Goal: Information Seeking & Learning: Understand process/instructions

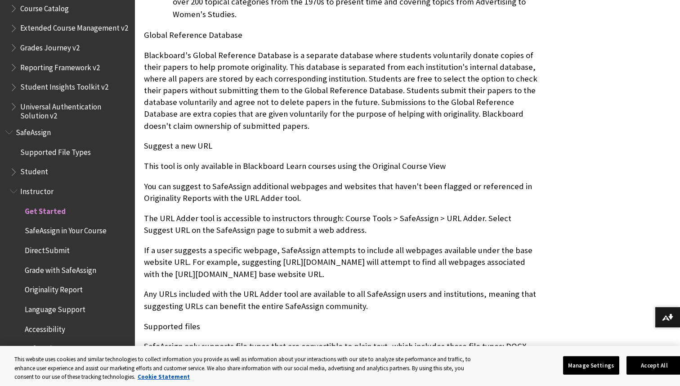
scroll to position [620, 0]
click at [63, 287] on span "Originality Report" at bounding box center [54, 288] width 58 height 12
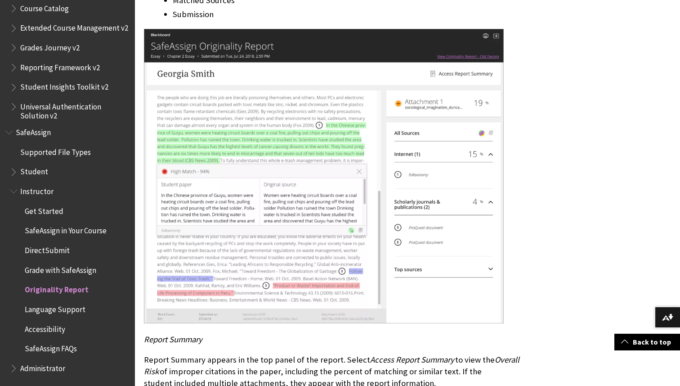
scroll to position [1487, 0]
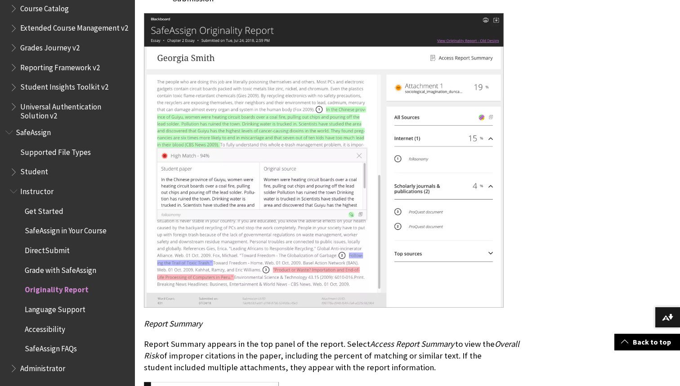
click at [53, 173] on span "Student" at bounding box center [70, 171] width 120 height 15
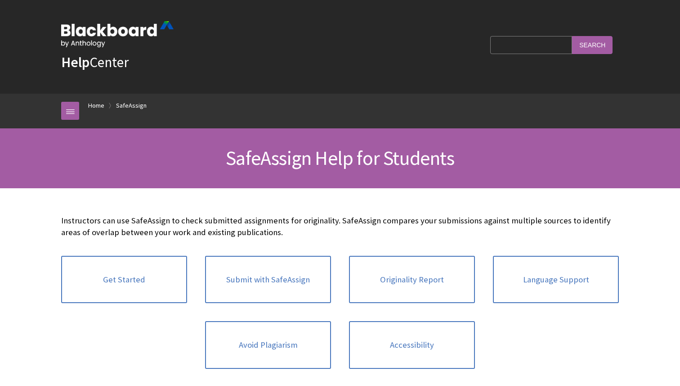
scroll to position [977, 0]
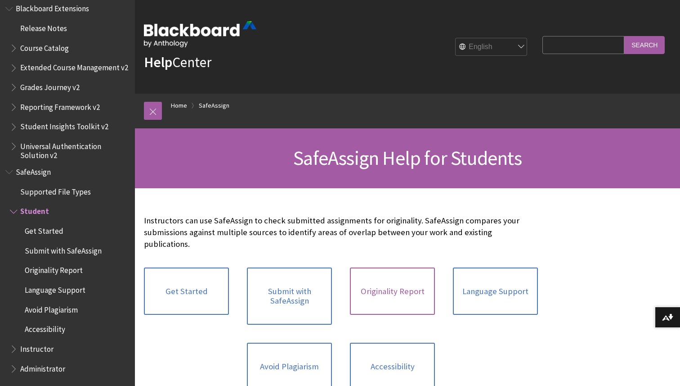
click at [387, 278] on link "Originality Report" at bounding box center [392, 291] width 85 height 48
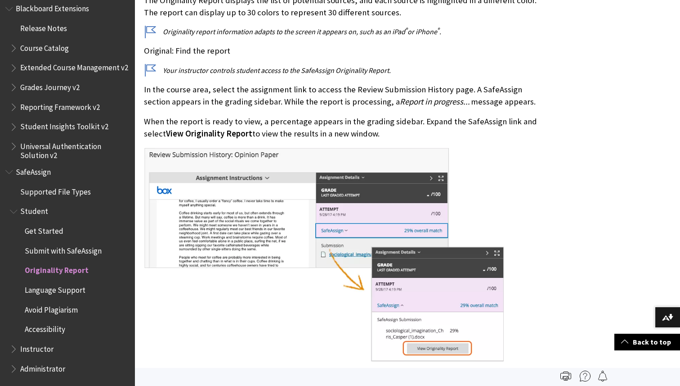
scroll to position [329, 0]
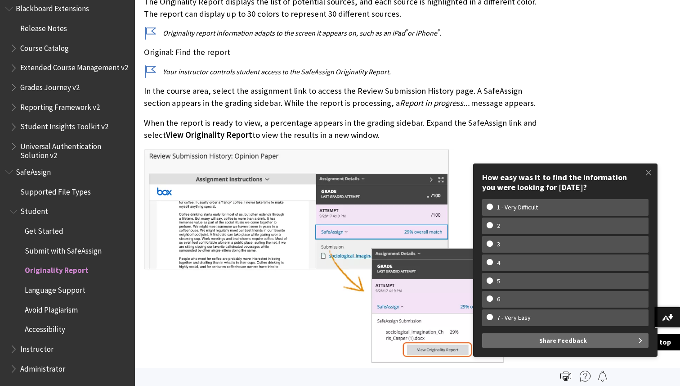
click at [648, 171] on span at bounding box center [648, 172] width 19 height 19
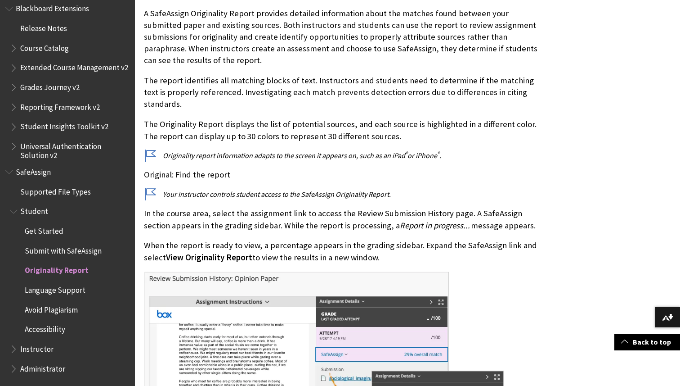
scroll to position [225, 0]
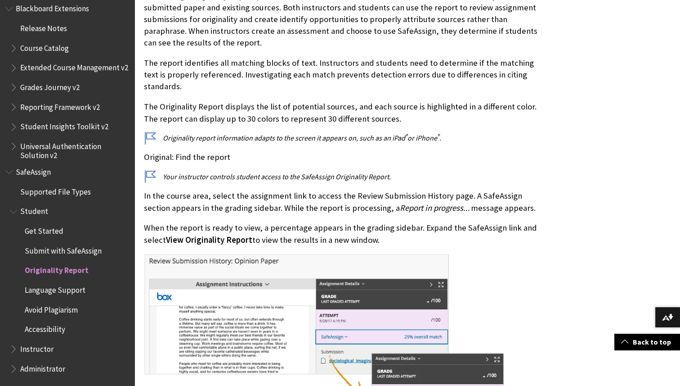
click at [51, 247] on span "Submit with SafeAssign" at bounding box center [63, 249] width 77 height 12
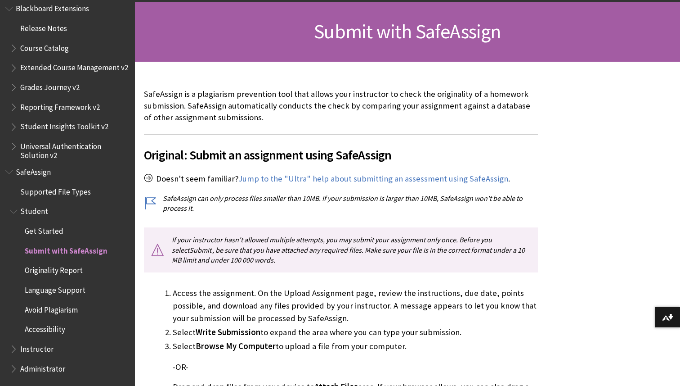
scroll to position [131, 0]
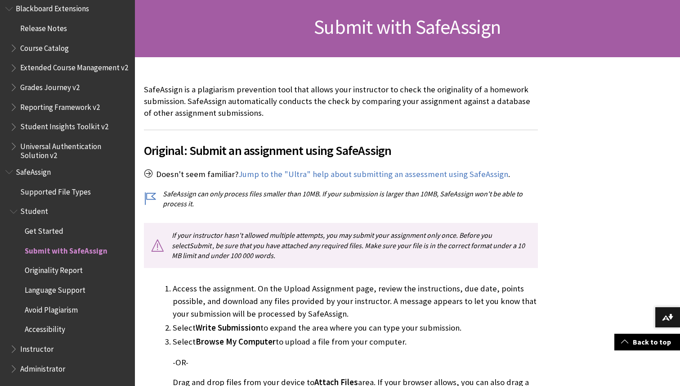
click at [52, 322] on span "Accessibility" at bounding box center [45, 328] width 40 height 12
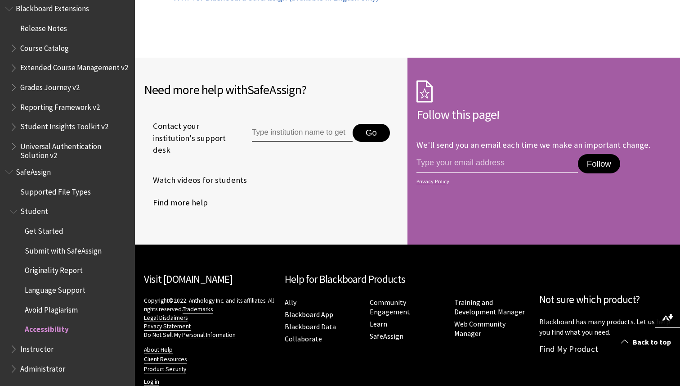
scroll to position [373, 0]
